Goal: Information Seeking & Learning: Learn about a topic

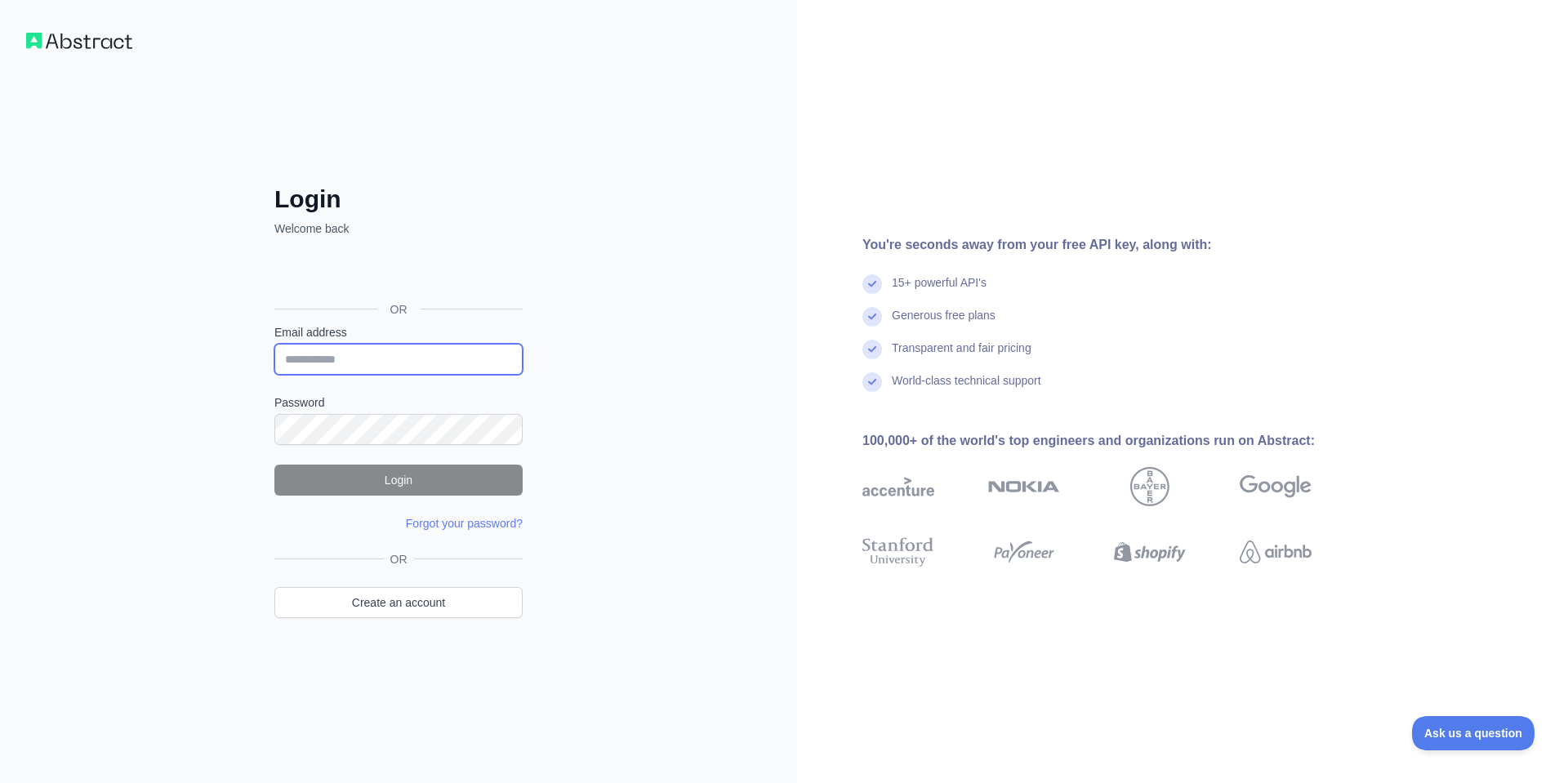
type input "**********"
click at [403, 474] on button "Login" at bounding box center [398, 480] width 248 height 31
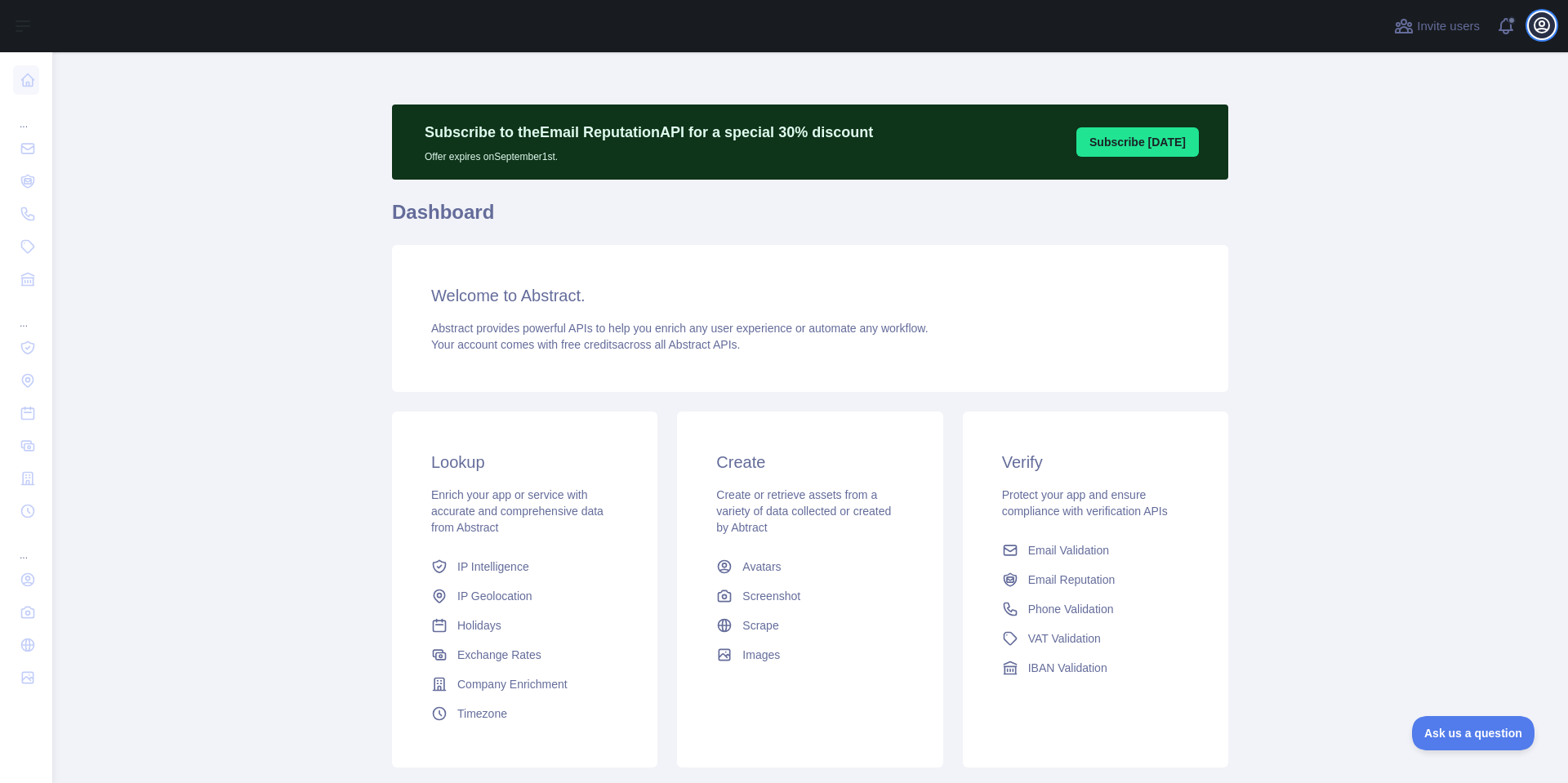
click at [1542, 25] on icon "button" at bounding box center [1541, 25] width 20 height 20
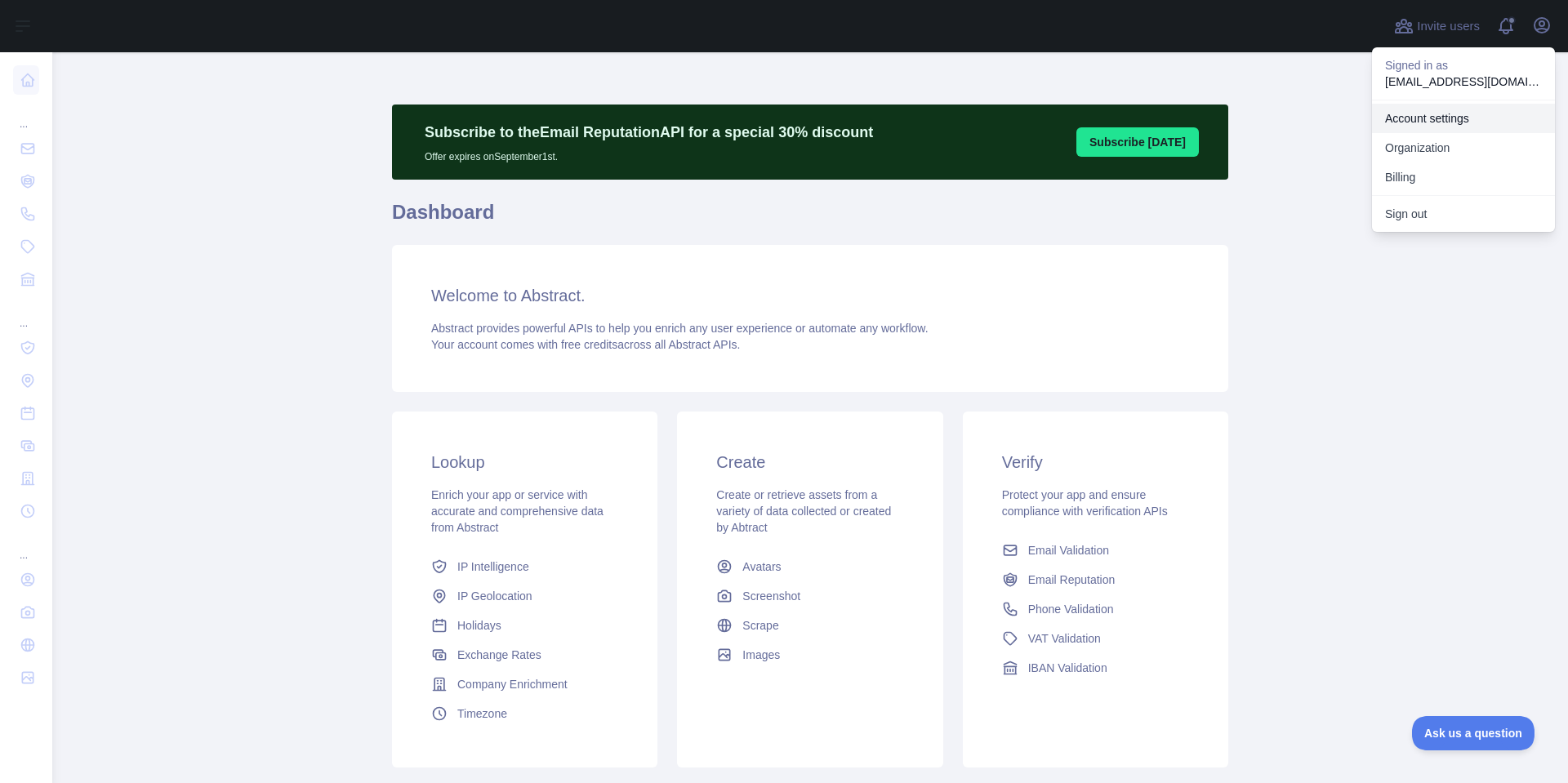
click at [1398, 114] on link "Account settings" at bounding box center [1462, 118] width 183 height 29
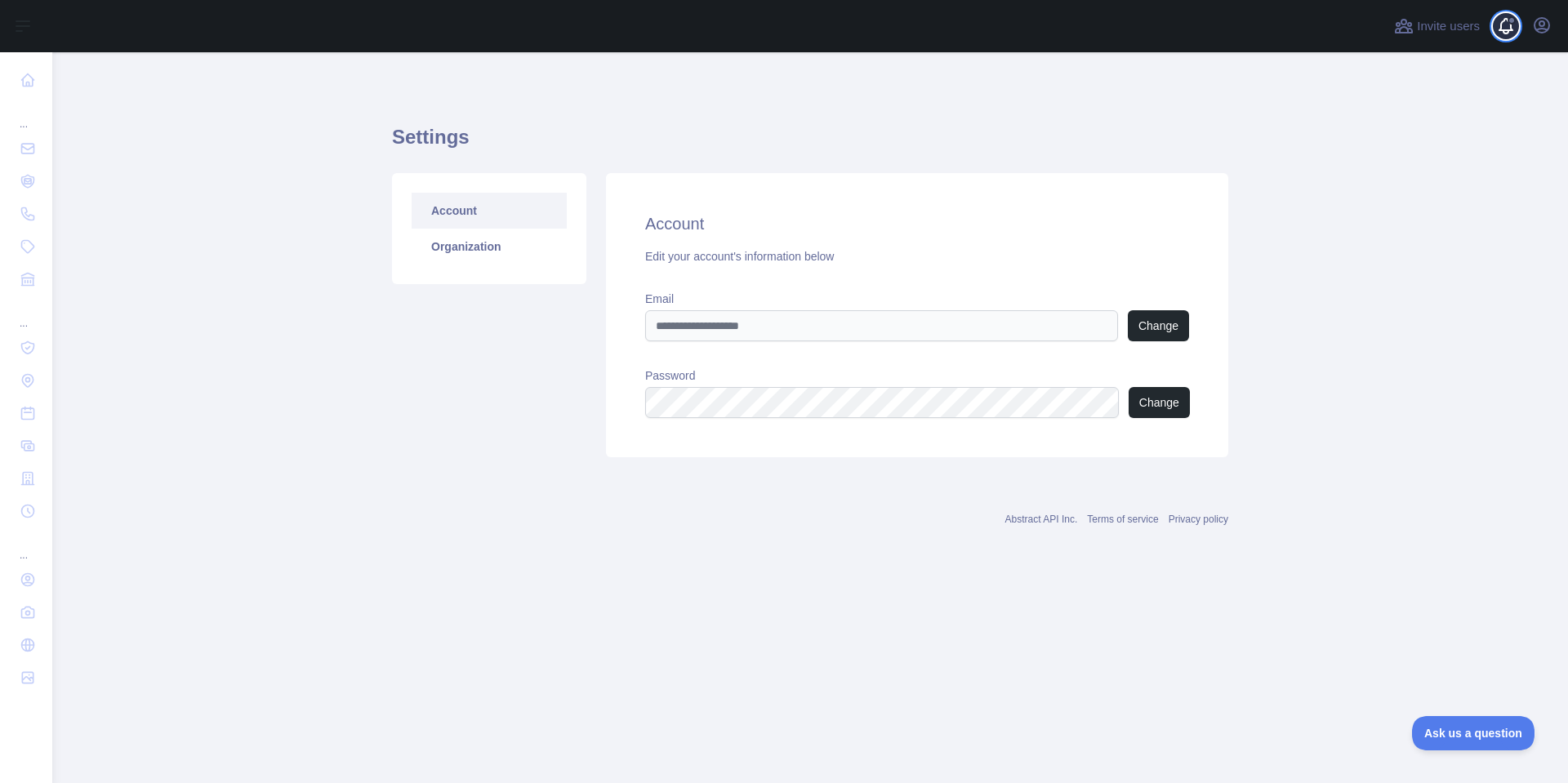
click at [1505, 25] on span at bounding box center [1512, 26] width 33 height 52
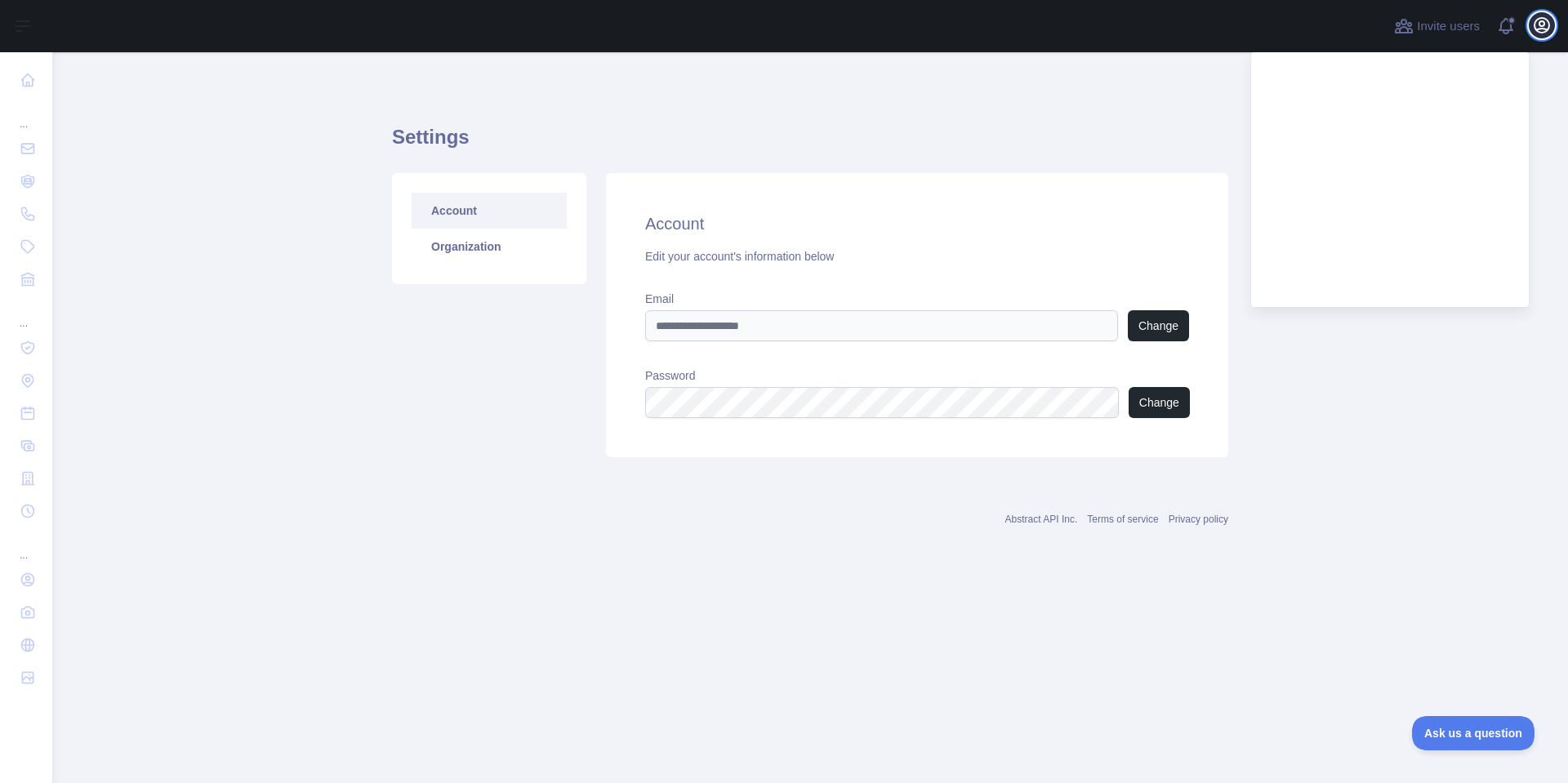
click at [1541, 25] on icon "button" at bounding box center [1541, 25] width 15 height 15
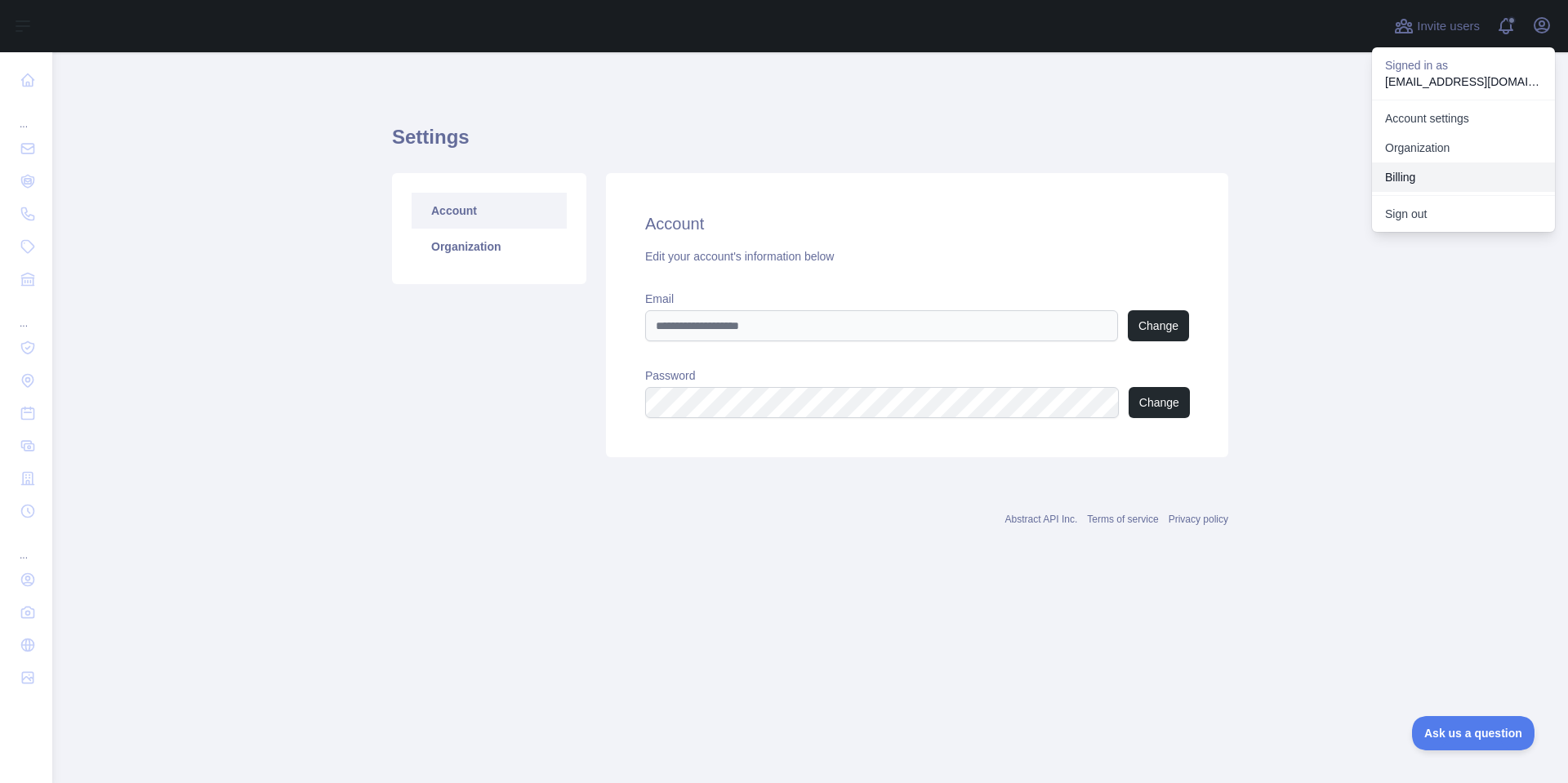
click at [1399, 173] on button "Billing" at bounding box center [1462, 177] width 183 height 29
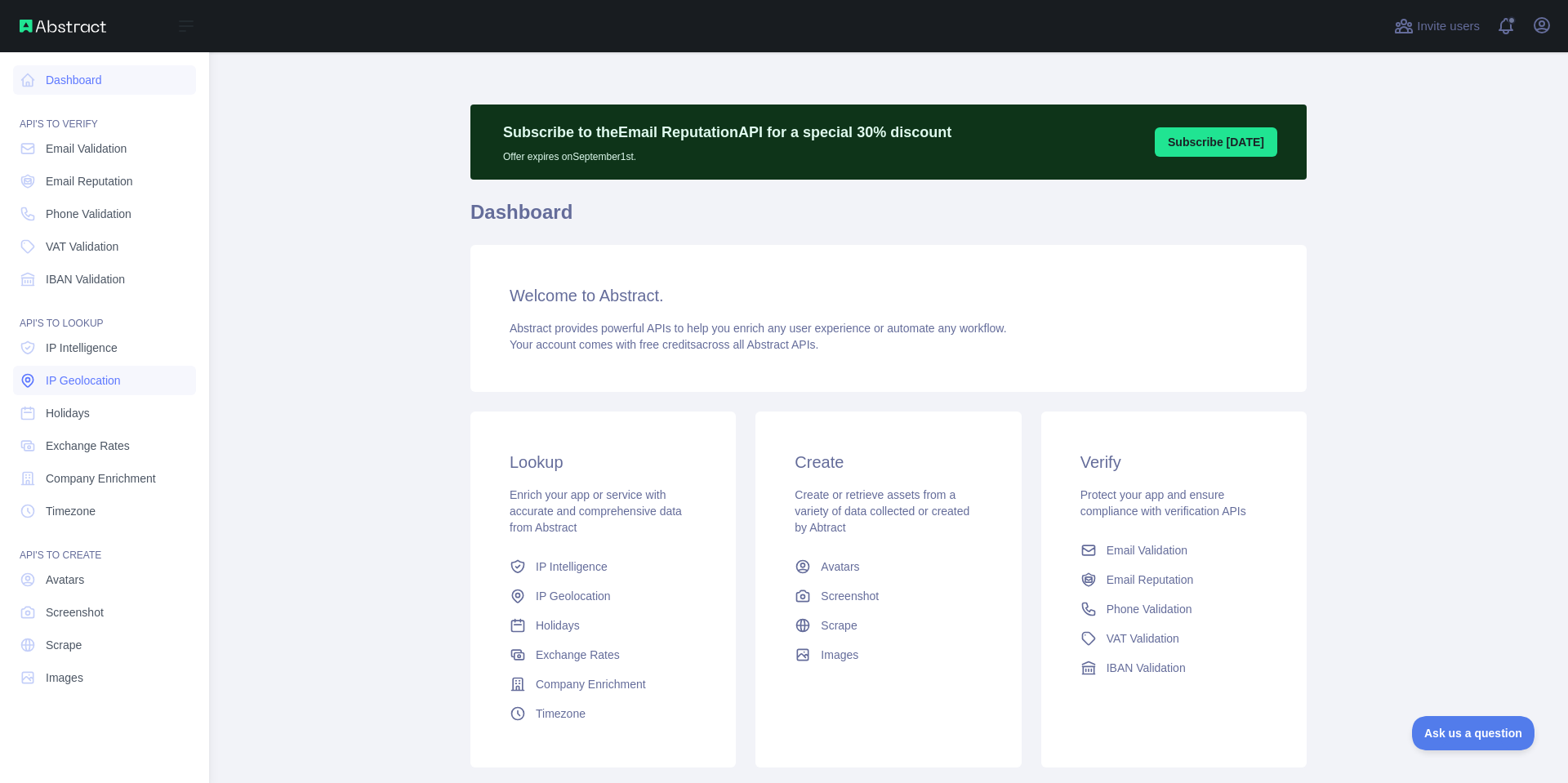
click at [82, 382] on span "IP Geolocation" at bounding box center [83, 380] width 76 height 16
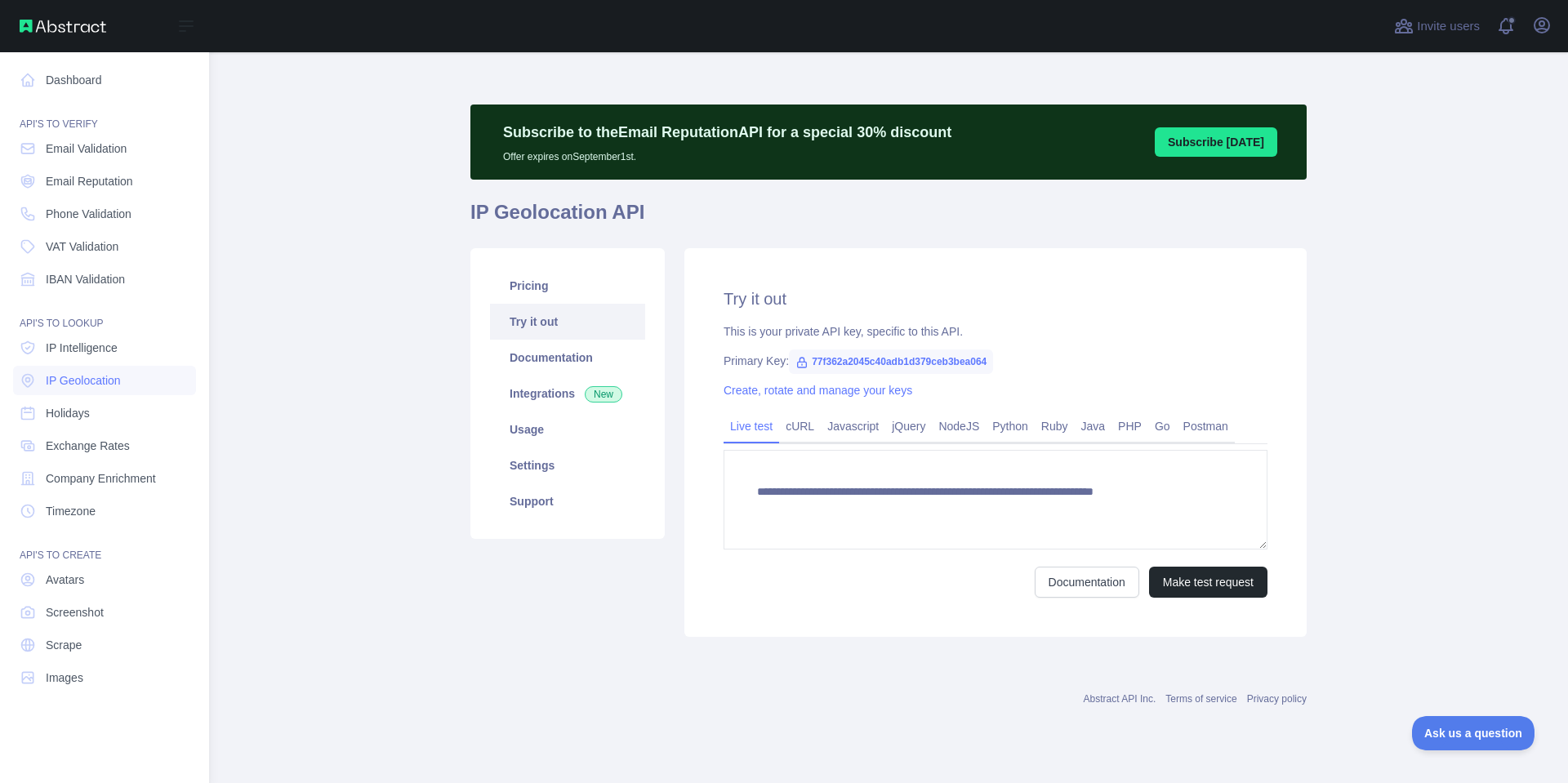
type textarea "**********"
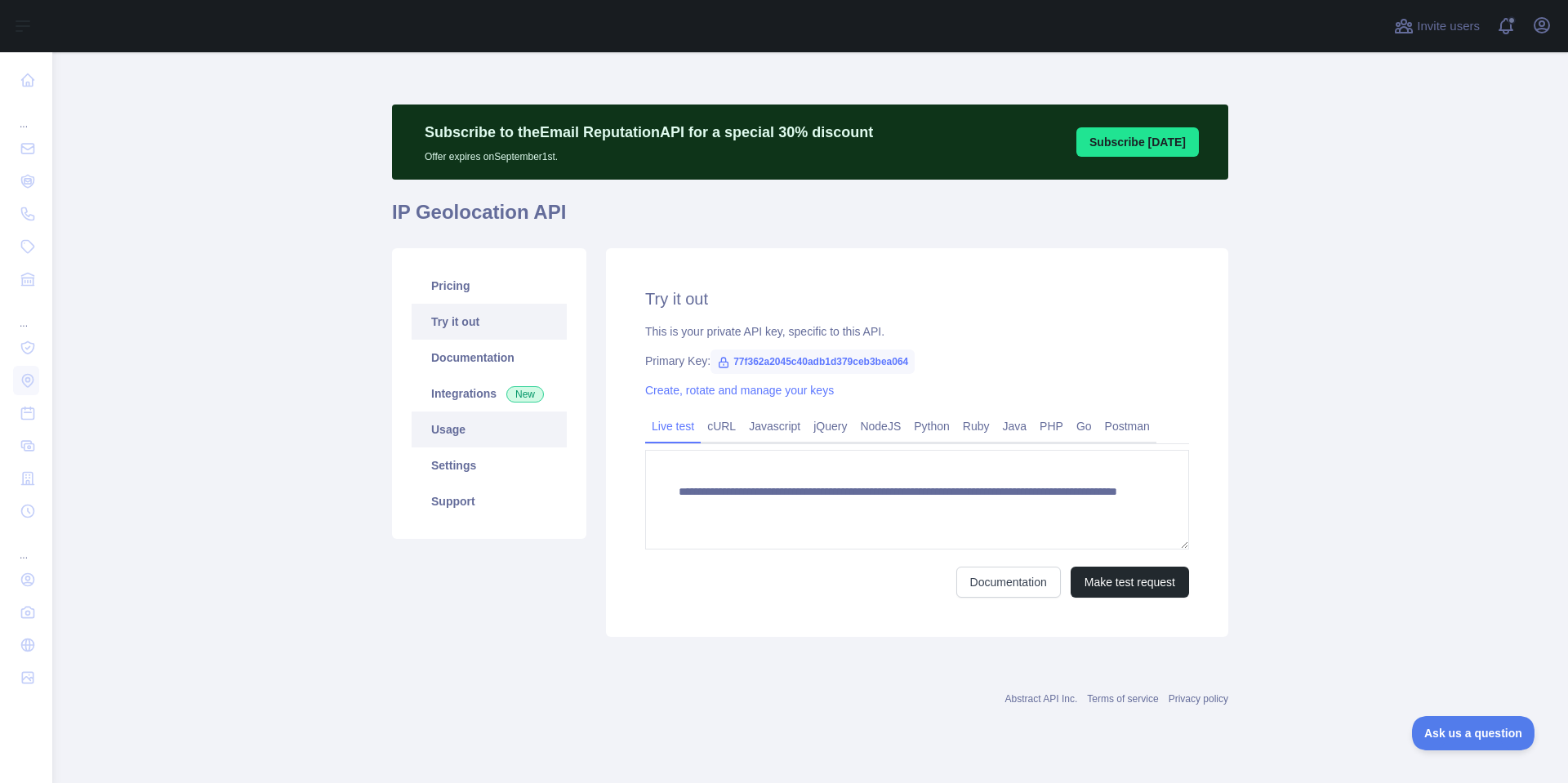
click at [445, 425] on link "Usage" at bounding box center [489, 430] width 155 height 36
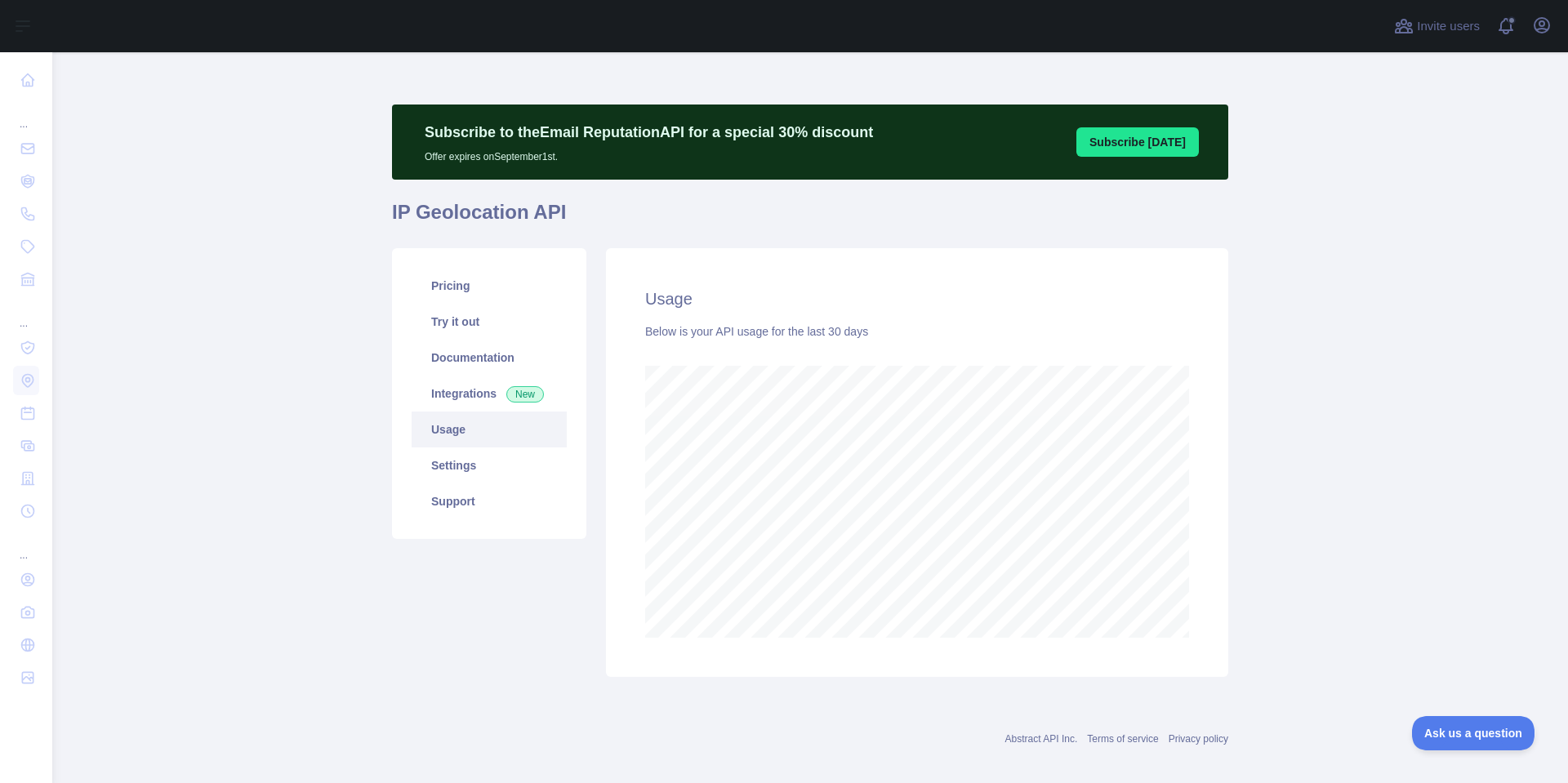
scroll to position [731, 1504]
click at [442, 393] on link "Integrations New" at bounding box center [489, 394] width 155 height 36
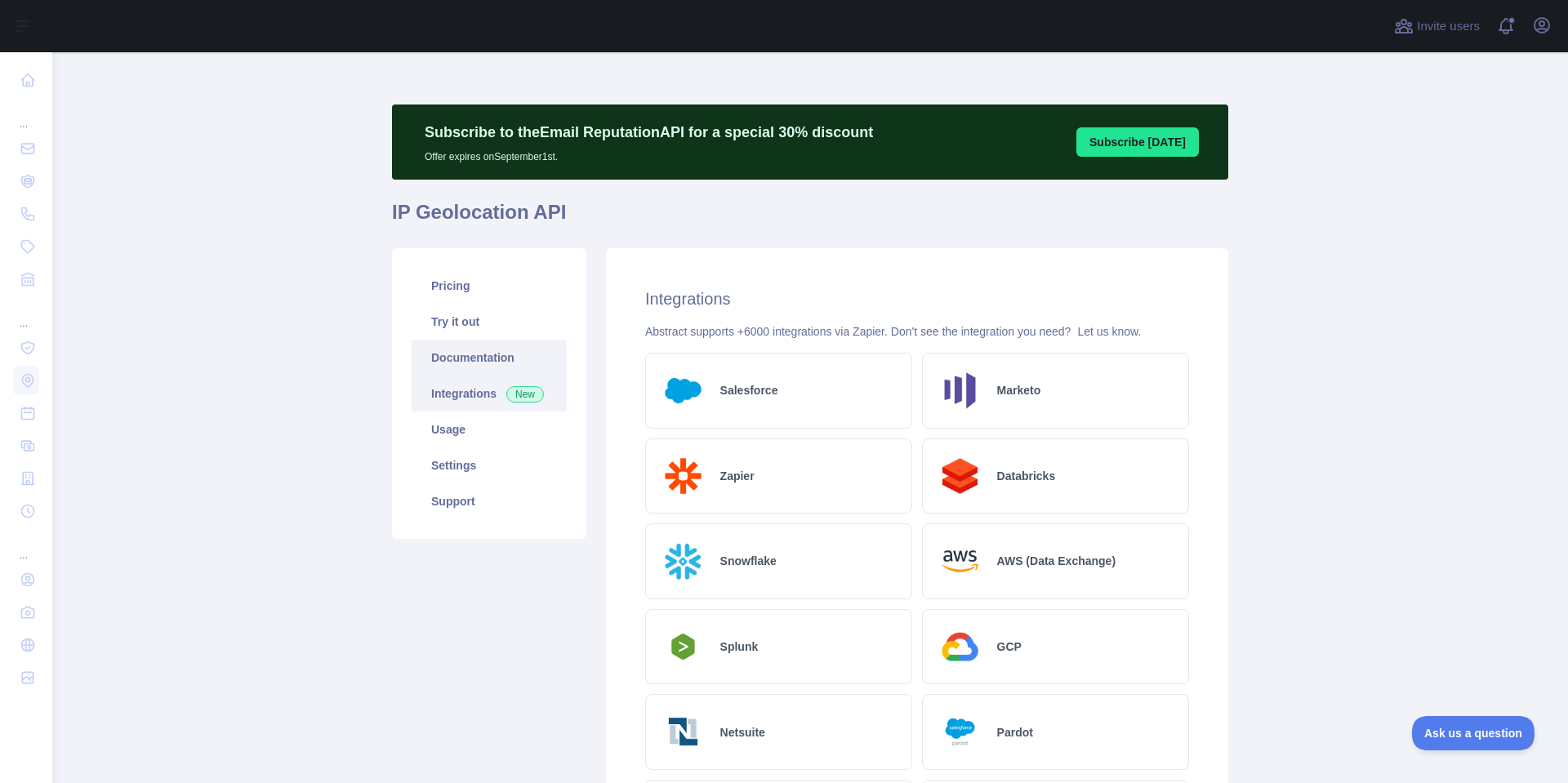
click at [433, 356] on link "Documentation" at bounding box center [489, 358] width 155 height 36
click at [439, 431] on link "Usage" at bounding box center [489, 430] width 155 height 36
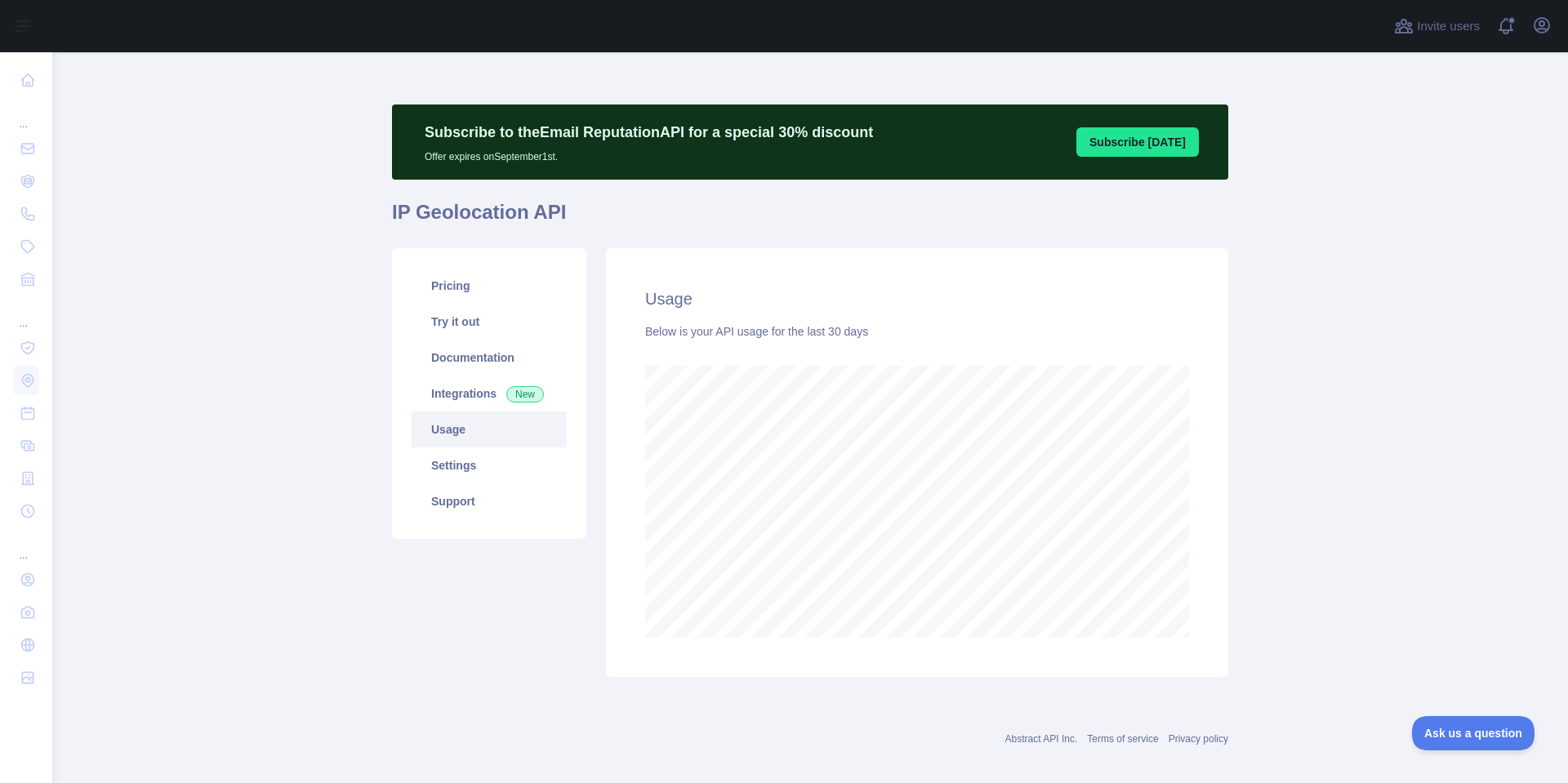
scroll to position [731, 1504]
drag, startPoint x: 937, startPoint y: 291, endPoint x: 1095, endPoint y: 272, distance: 159.1
click at [937, 291] on h2 "Usage" at bounding box center [917, 299] width 544 height 23
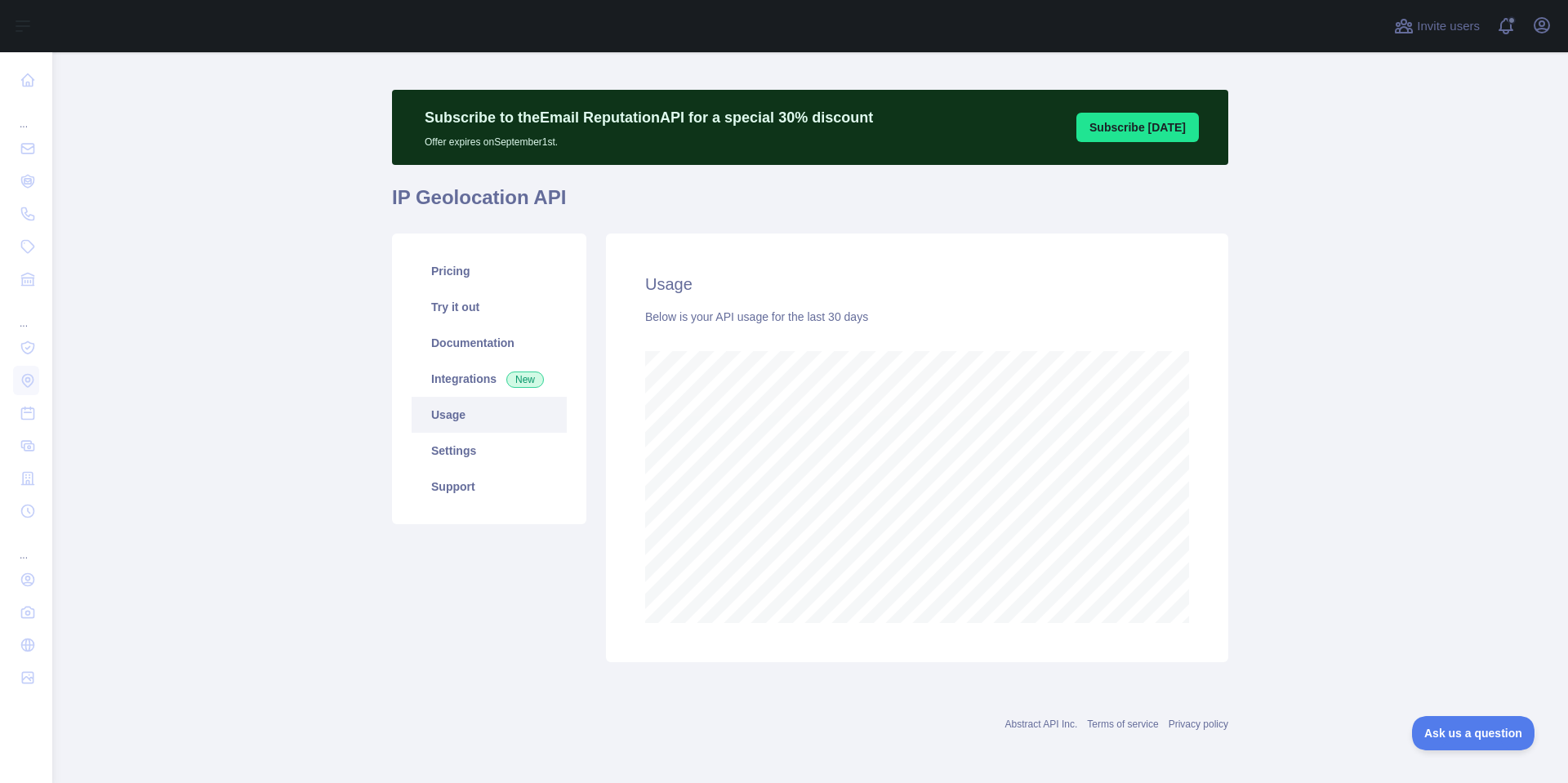
scroll to position [0, 0]
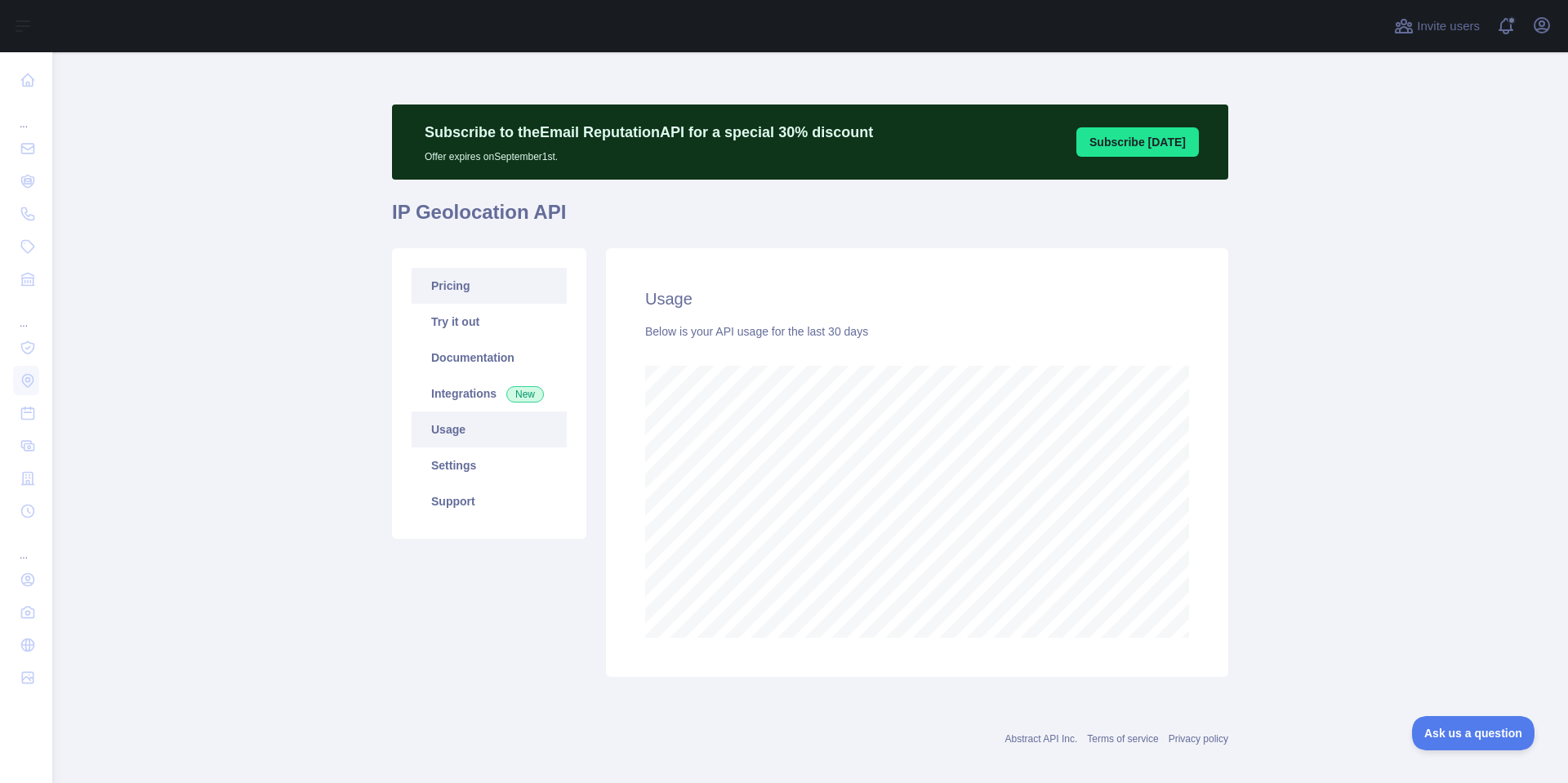
click at [445, 285] on link "Pricing" at bounding box center [489, 286] width 155 height 36
